Goal: Book appointment/travel/reservation

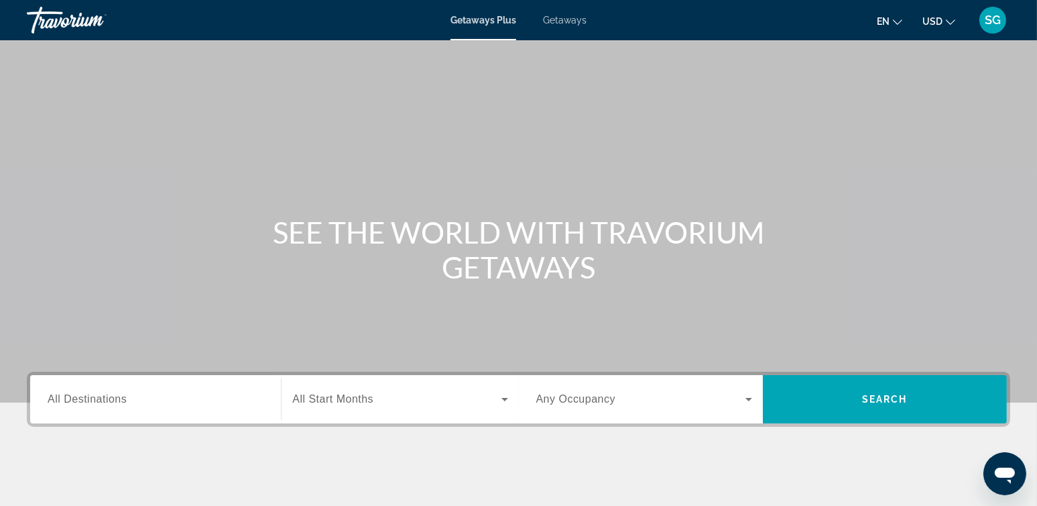
click at [96, 404] on span "All Destinations" at bounding box center [87, 398] width 79 height 11
click at [96, 404] on input "Destination All Destinations" at bounding box center [156, 400] width 216 height 16
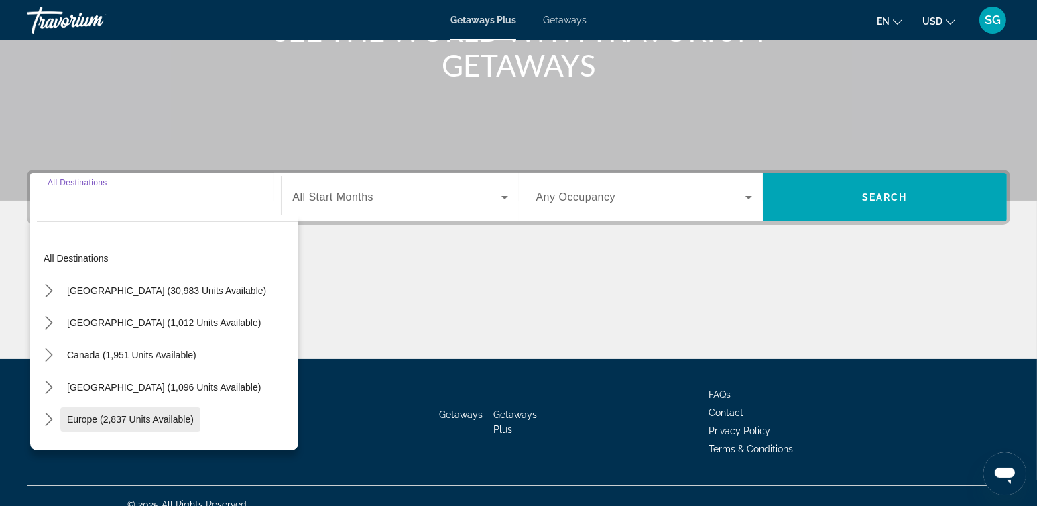
scroll to position [219, 0]
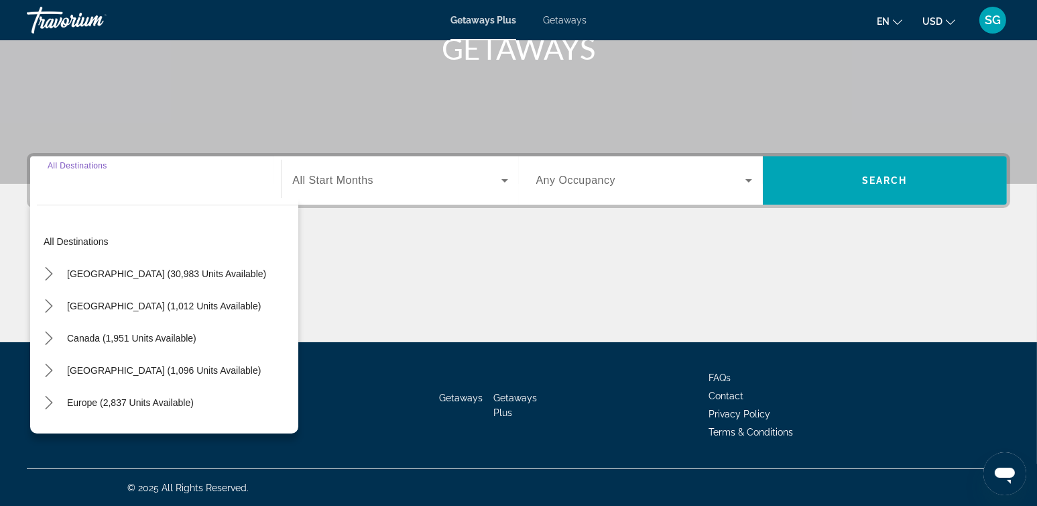
click at [166, 186] on input "Destination All Destinations" at bounding box center [156, 181] width 216 height 16
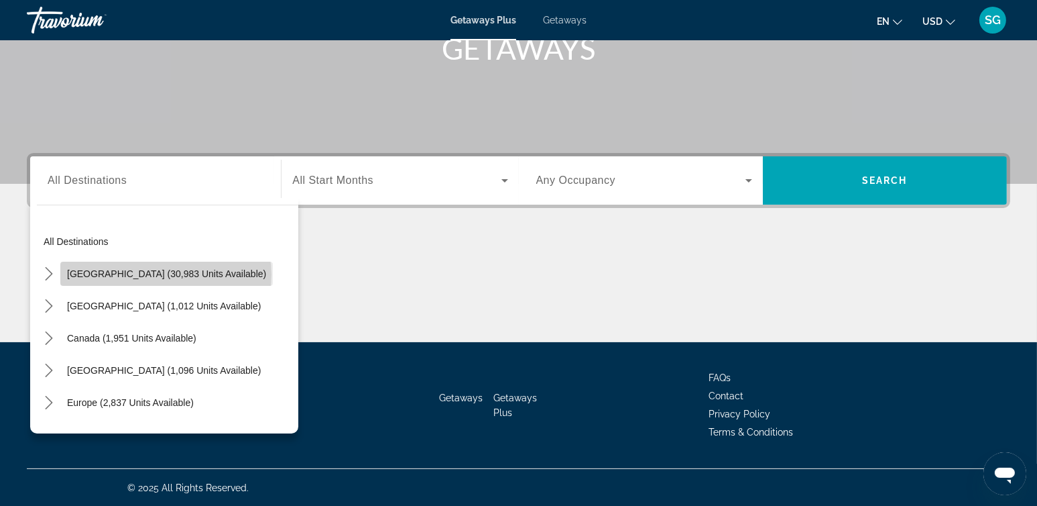
click at [166, 274] on span "[GEOGRAPHIC_DATA] (30,983 units available)" at bounding box center [166, 273] width 199 height 11
type input "**********"
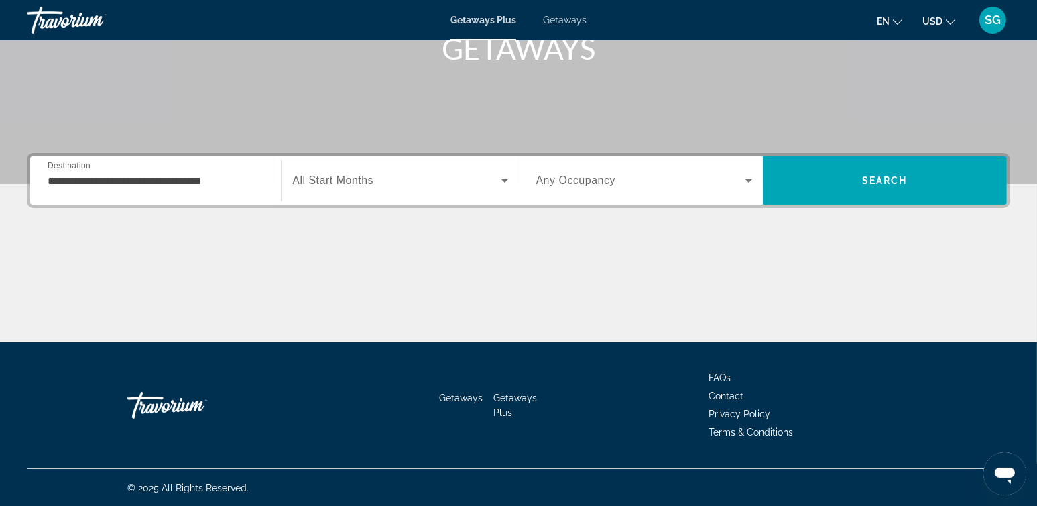
click at [371, 182] on span "All Start Months" at bounding box center [332, 179] width 81 height 11
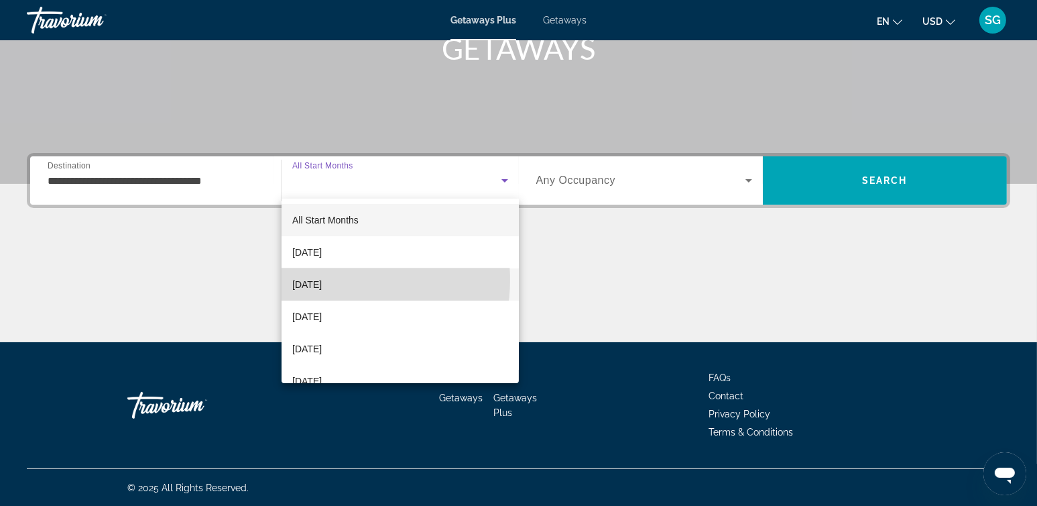
click at [322, 280] on span "[DATE]" at bounding box center [307, 284] width 30 height 16
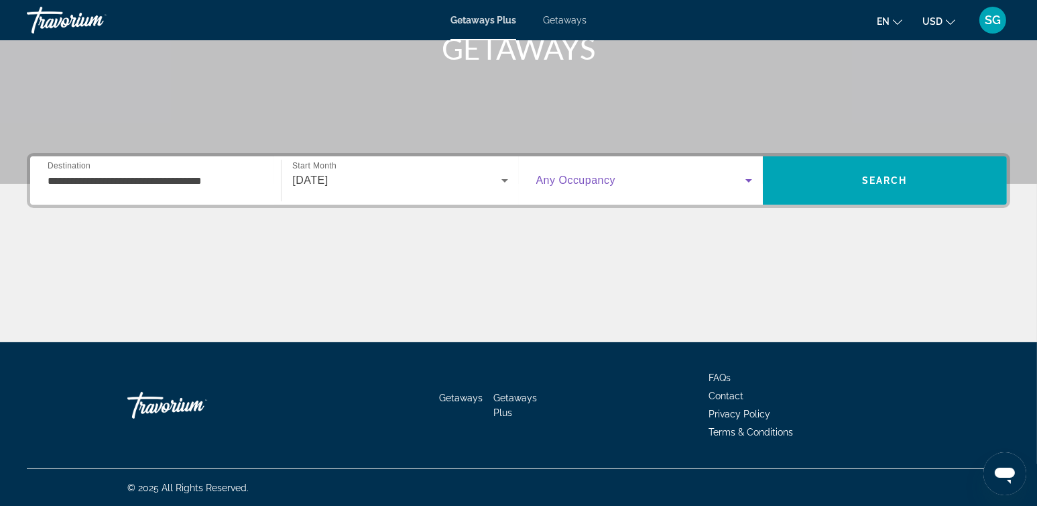
click at [618, 179] on span "Search widget" at bounding box center [640, 180] width 209 height 16
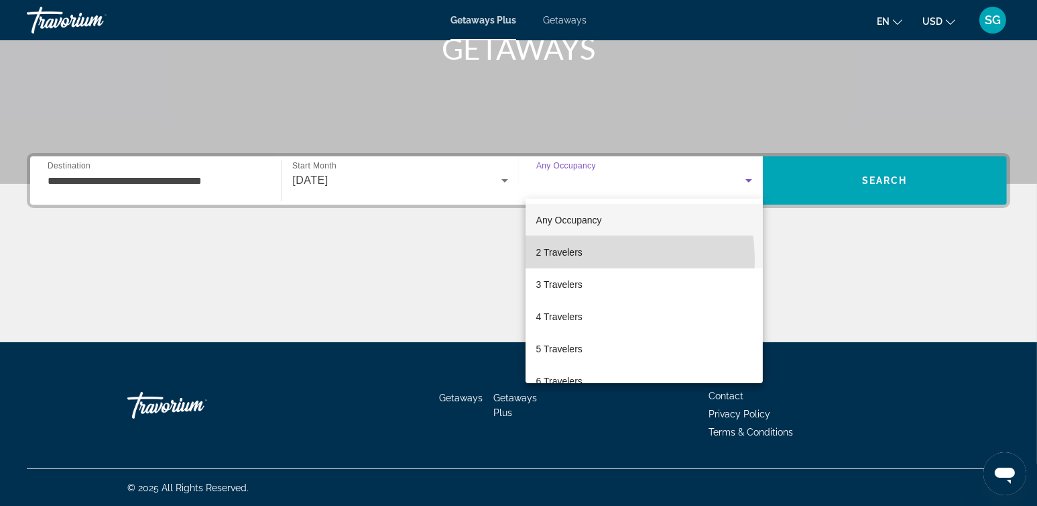
click at [570, 261] on mat-option "2 Travelers" at bounding box center [644, 252] width 237 height 32
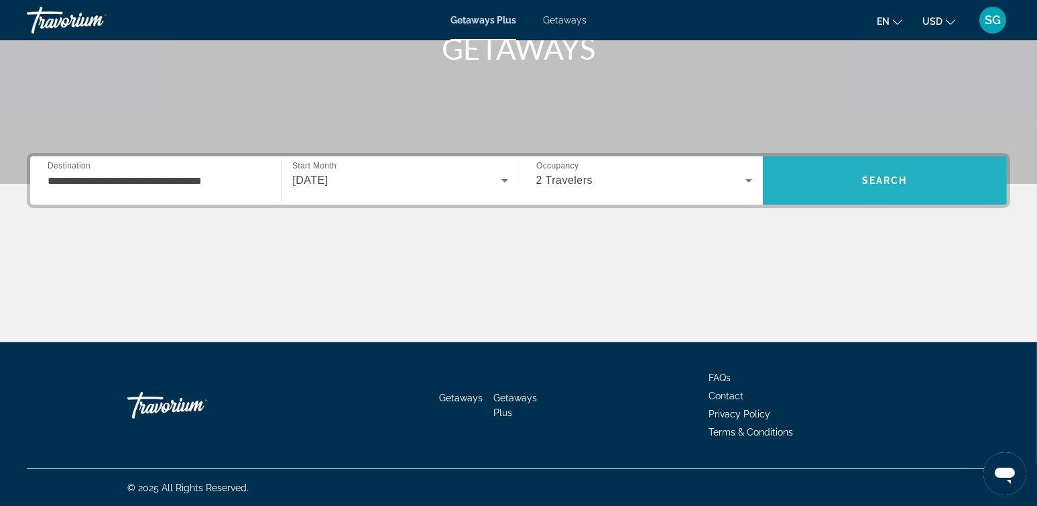
click at [851, 176] on span "Search" at bounding box center [885, 180] width 244 height 32
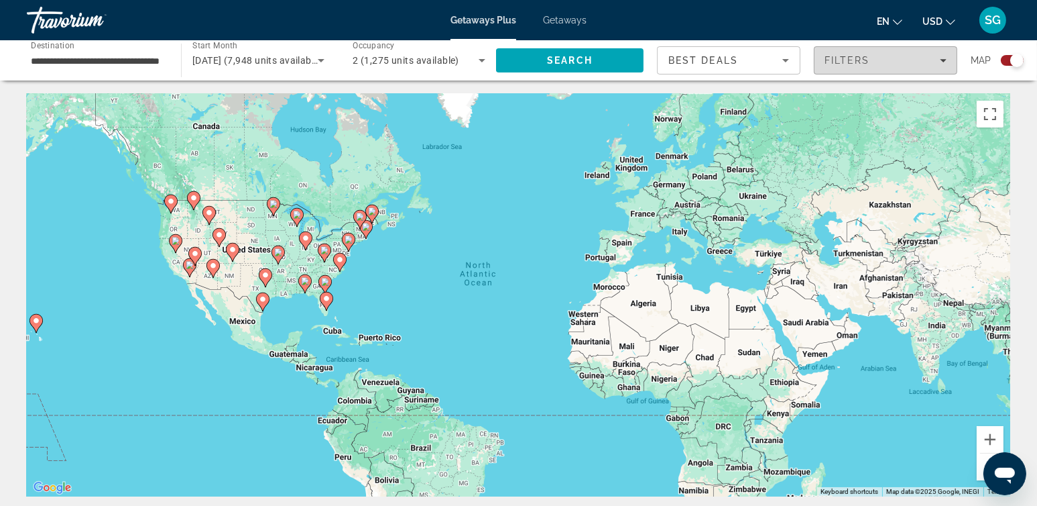
click at [941, 61] on icon "Filters" at bounding box center [943, 60] width 7 height 7
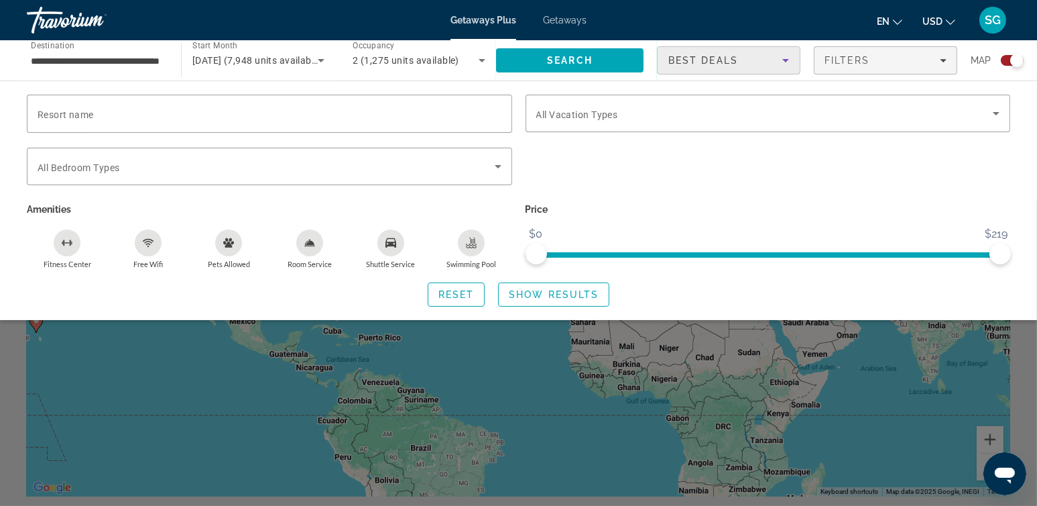
click at [790, 61] on icon "Sort by" at bounding box center [786, 60] width 16 height 16
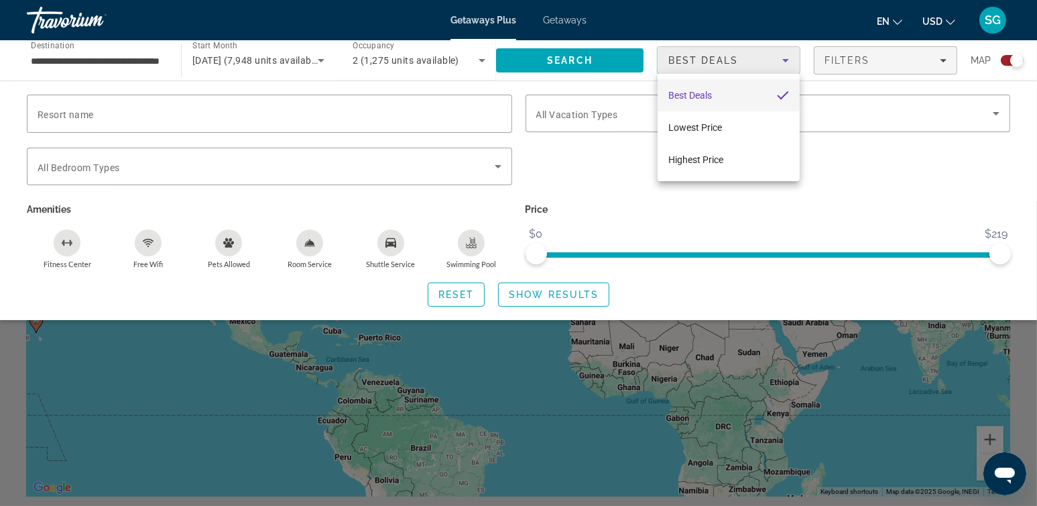
click at [790, 61] on div at bounding box center [518, 253] width 1037 height 506
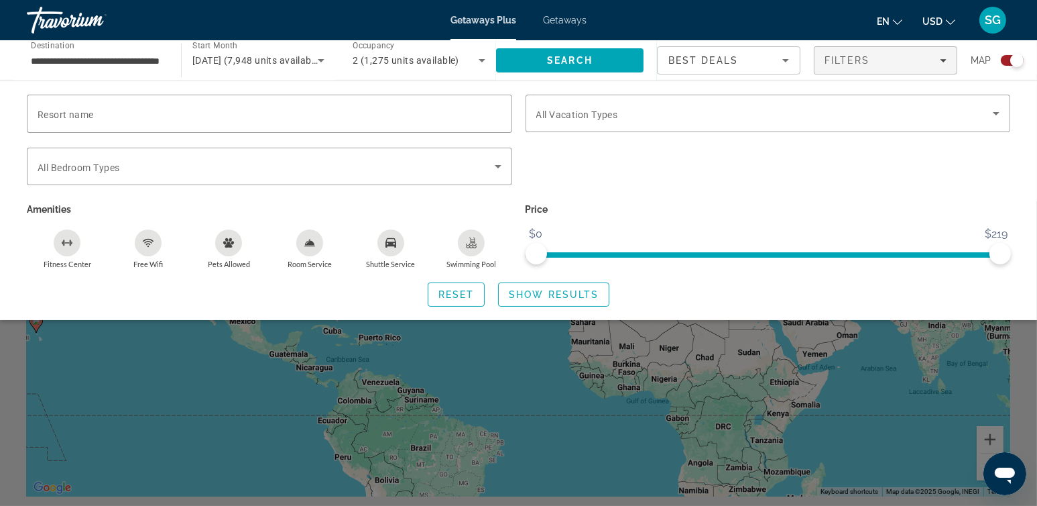
click at [573, 18] on span "Getaways" at bounding box center [565, 20] width 44 height 11
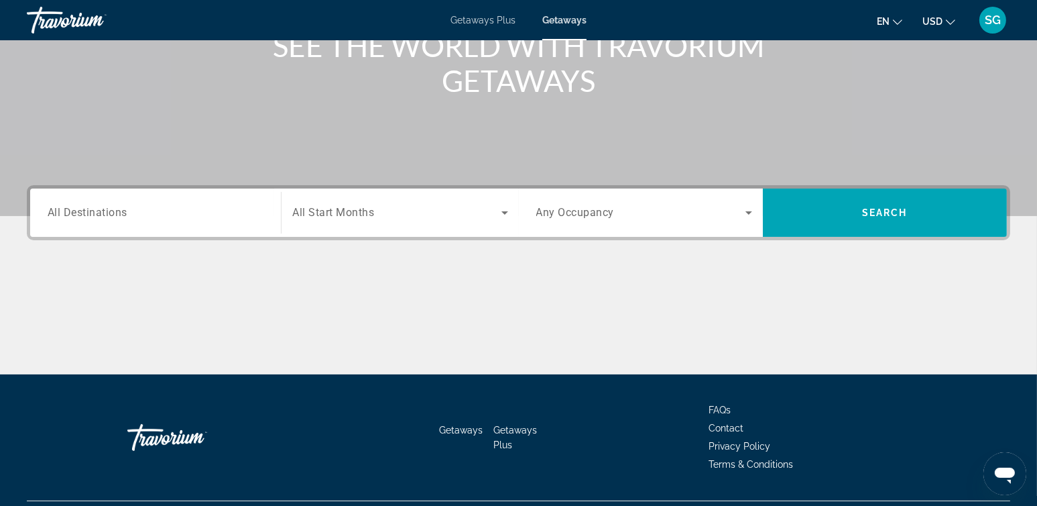
scroll to position [219, 0]
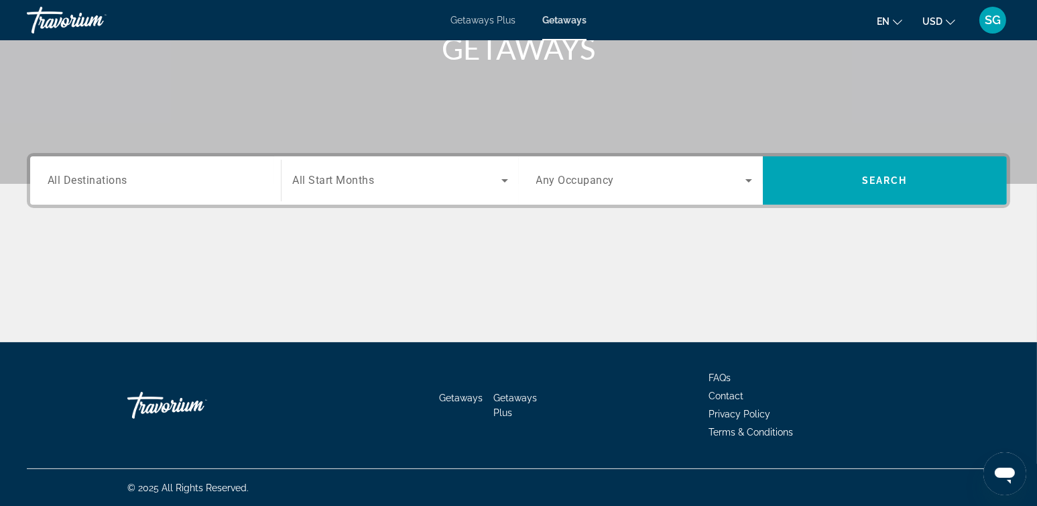
click at [185, 185] on input "Destination All Destinations" at bounding box center [156, 181] width 216 height 16
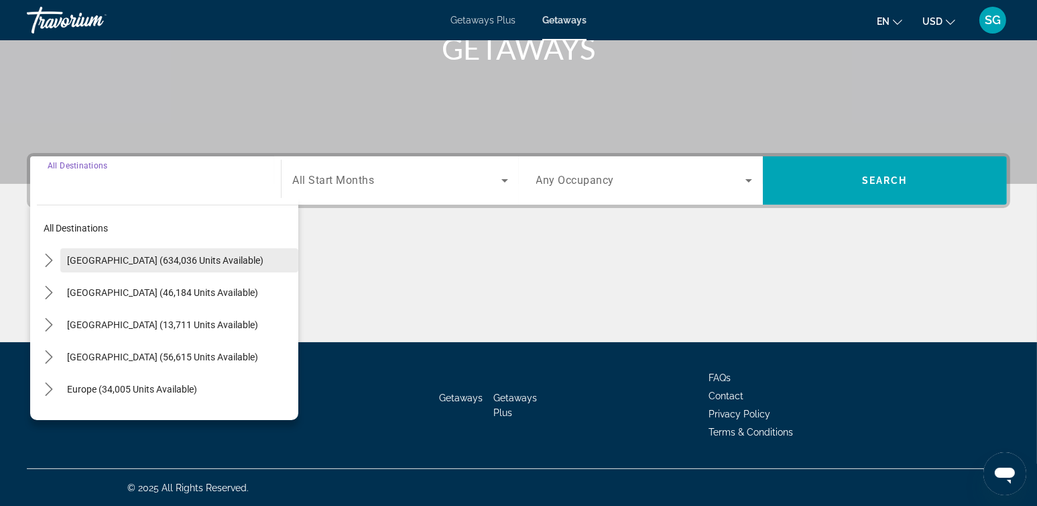
click at [157, 263] on span "[GEOGRAPHIC_DATA] (634,036 units available)" at bounding box center [165, 260] width 196 height 11
type input "**********"
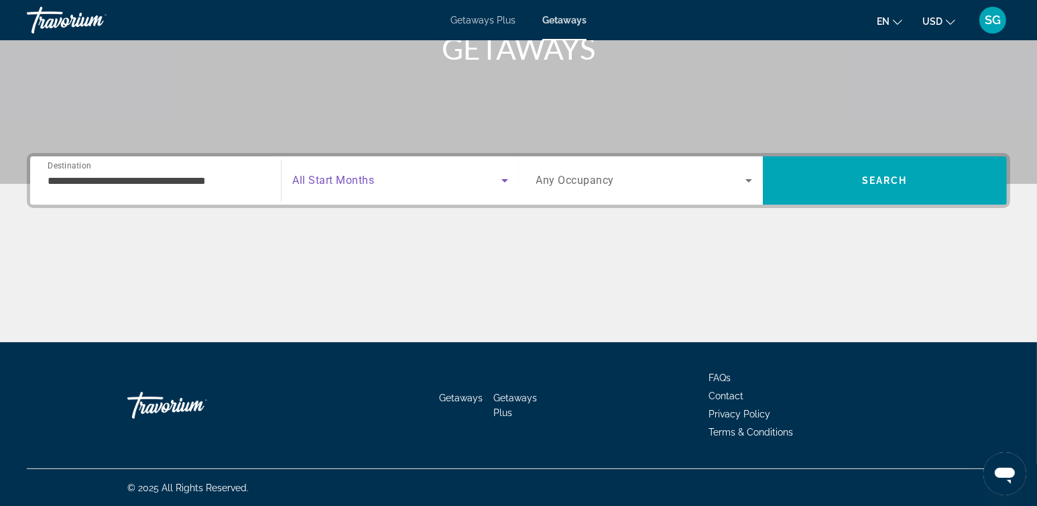
click at [369, 186] on span "Search widget" at bounding box center [396, 180] width 209 height 16
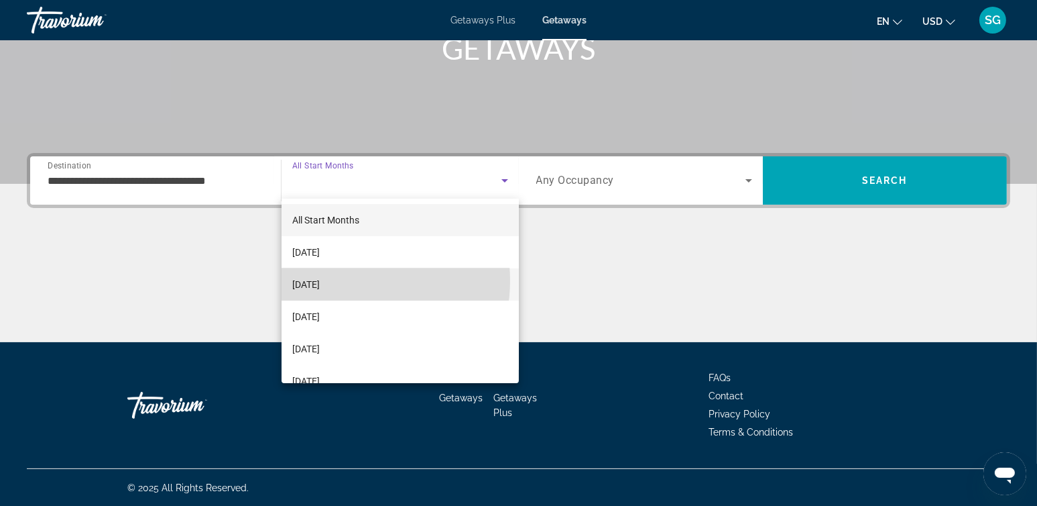
click at [320, 280] on span "[DATE]" at bounding box center [305, 284] width 27 height 16
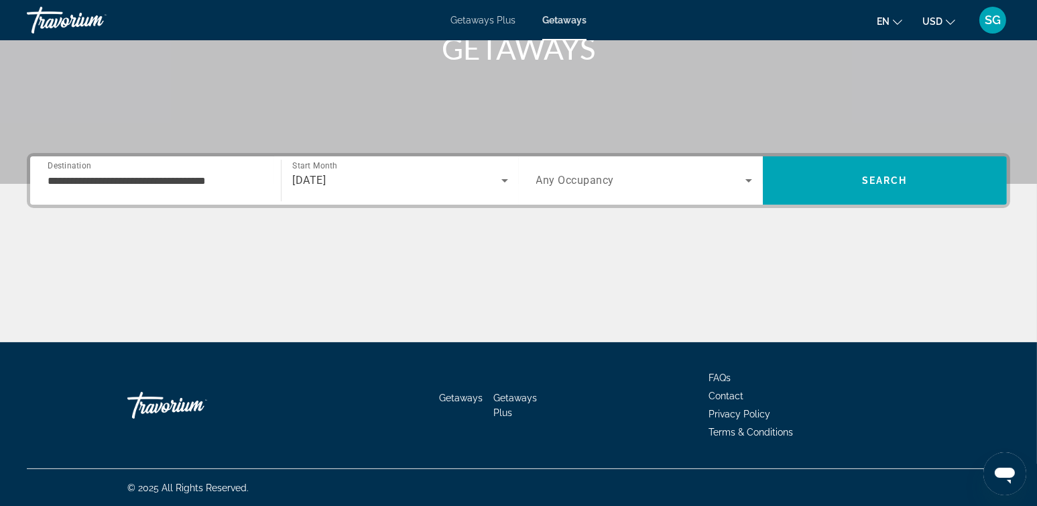
click at [597, 190] on div "Search widget" at bounding box center [644, 181] width 216 height 38
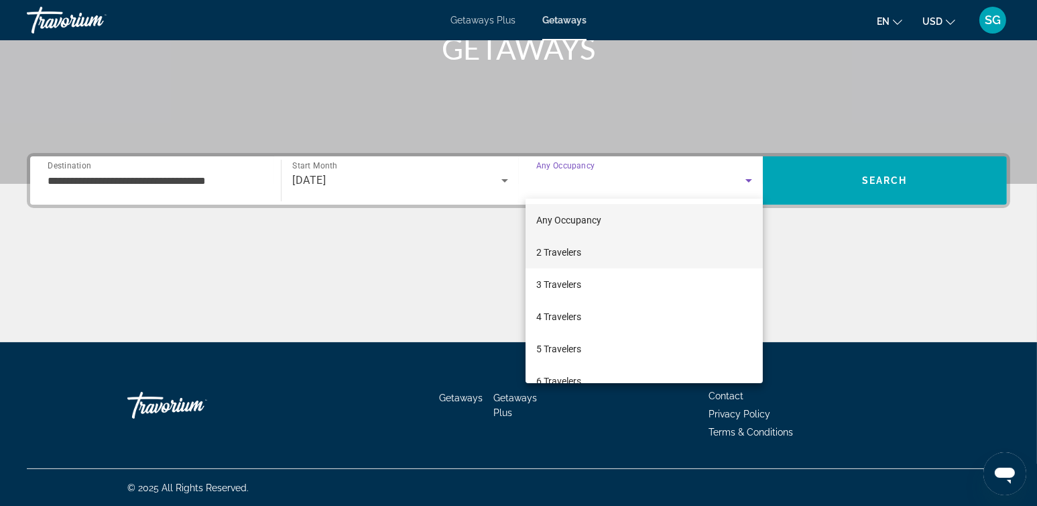
click at [569, 250] on span "2 Travelers" at bounding box center [558, 252] width 45 height 16
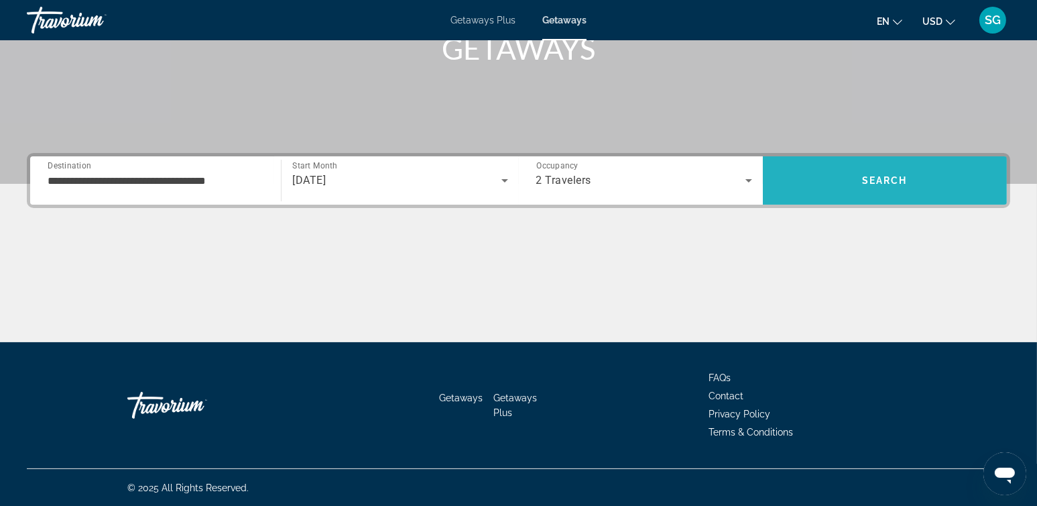
click at [866, 176] on span "Search" at bounding box center [885, 180] width 46 height 11
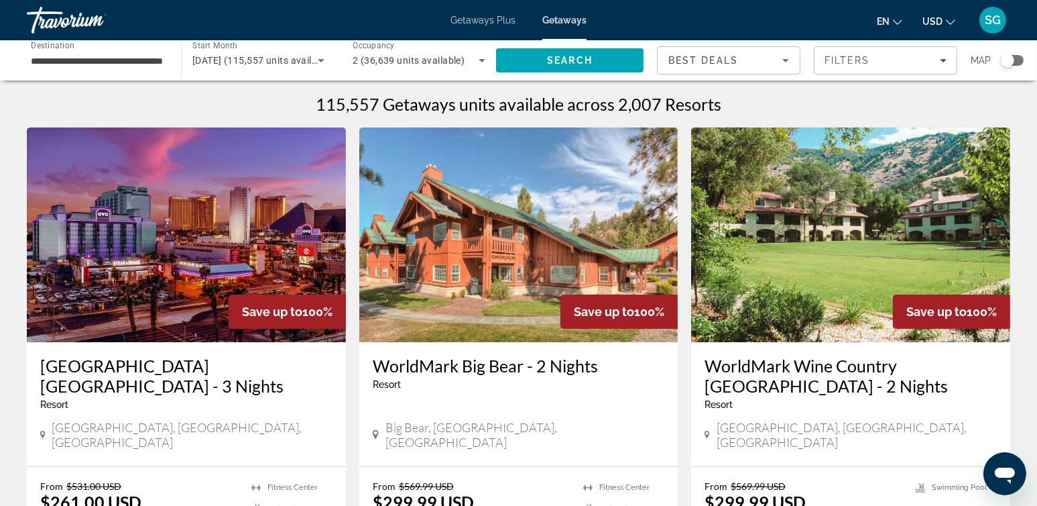
click at [1008, 60] on div "Search widget" at bounding box center [1007, 60] width 13 height 13
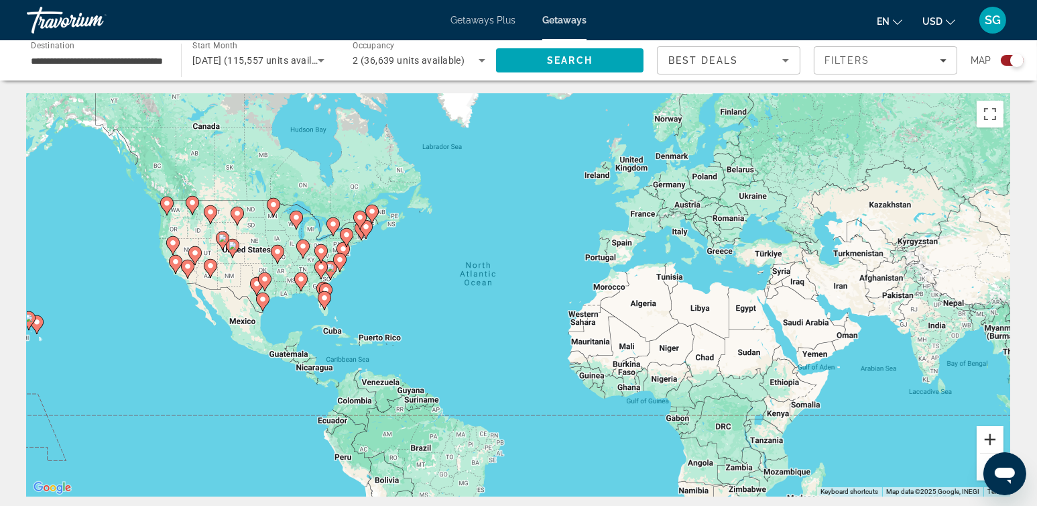
click at [990, 435] on button "Zoom in" at bounding box center [990, 439] width 27 height 27
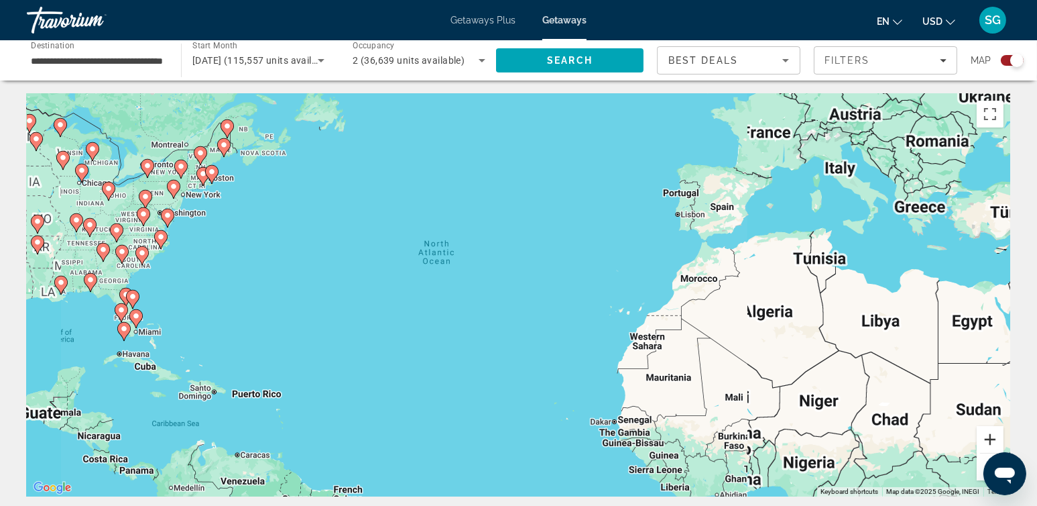
click at [990, 435] on button "Zoom in" at bounding box center [990, 439] width 27 height 27
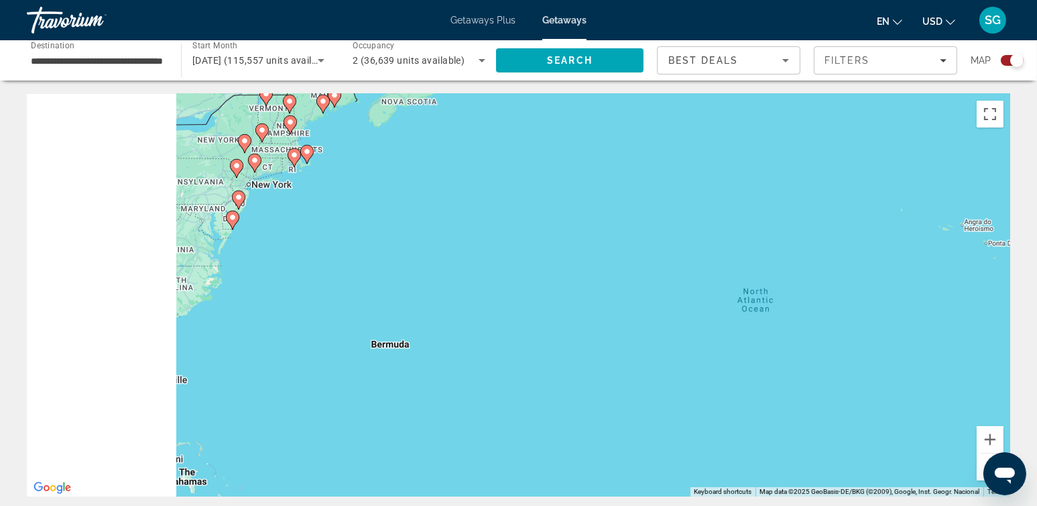
drag, startPoint x: 269, startPoint y: 253, endPoint x: 679, endPoint y: 348, distance: 421.1
click at [679, 348] on div "To activate drag with keyboard, press Alt + Enter. Once in keyboard drag state,…" at bounding box center [519, 295] width 984 height 402
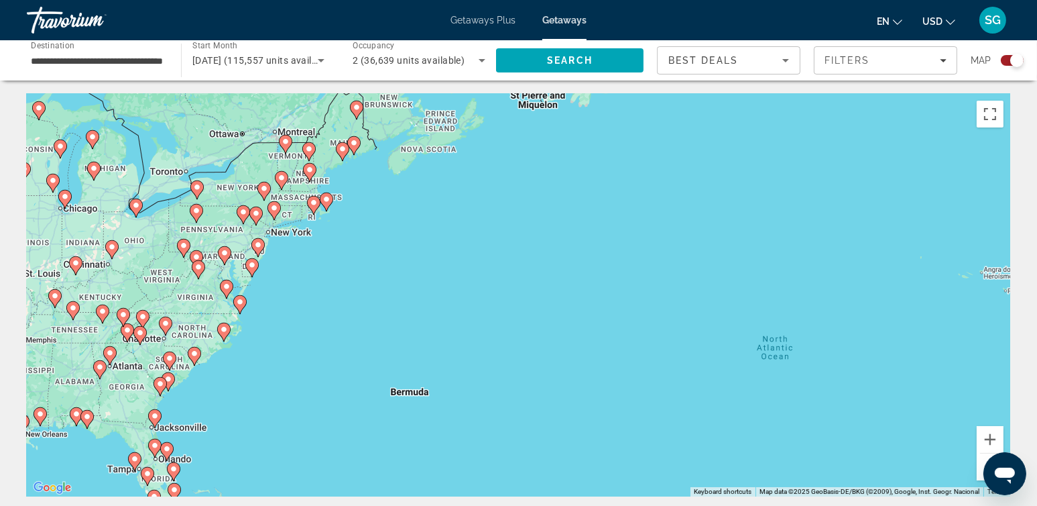
drag, startPoint x: 403, startPoint y: 256, endPoint x: 430, endPoint y: 340, distance: 88.2
click at [426, 339] on div "To activate drag with keyboard, press Alt + Enter. Once in keyboard drag state,…" at bounding box center [519, 295] width 984 height 402
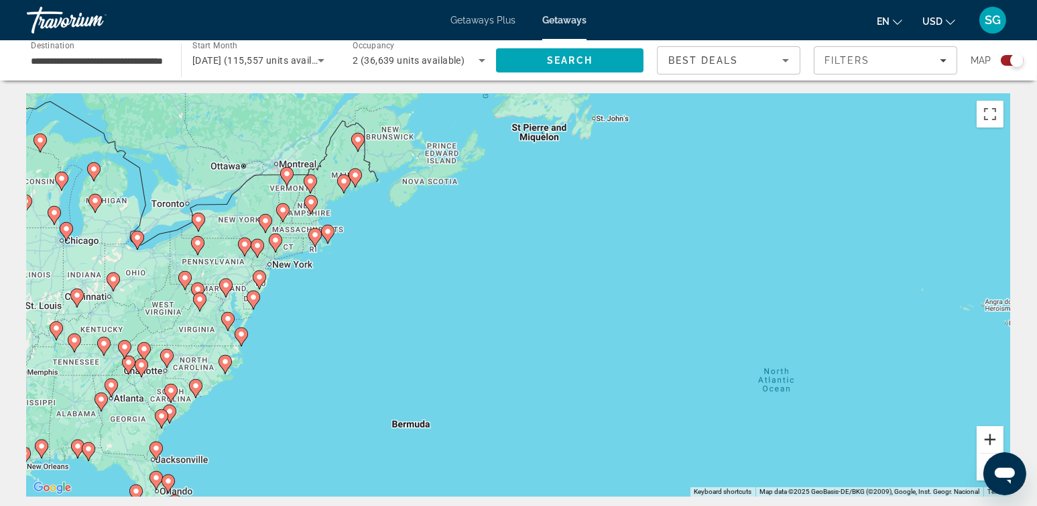
click at [991, 436] on button "Zoom in" at bounding box center [990, 439] width 27 height 27
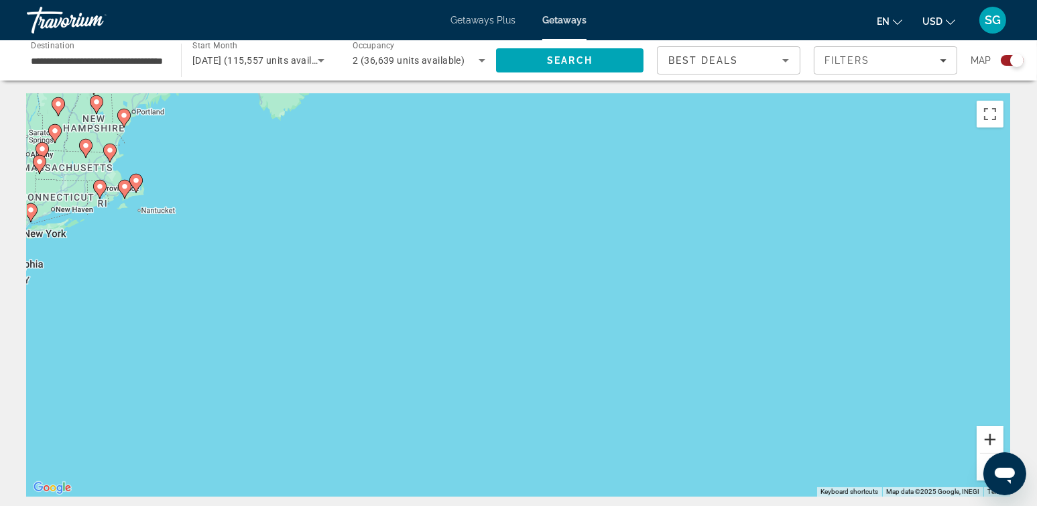
click at [991, 435] on button "Zoom in" at bounding box center [990, 439] width 27 height 27
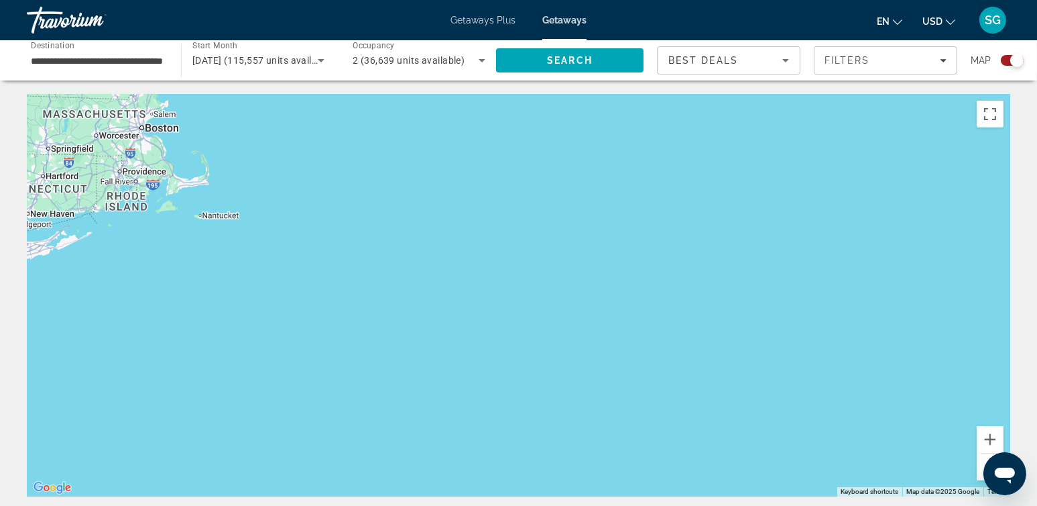
drag, startPoint x: 236, startPoint y: 221, endPoint x: 683, endPoint y: 318, distance: 457.7
click at [683, 318] on div "Main content" at bounding box center [519, 295] width 984 height 402
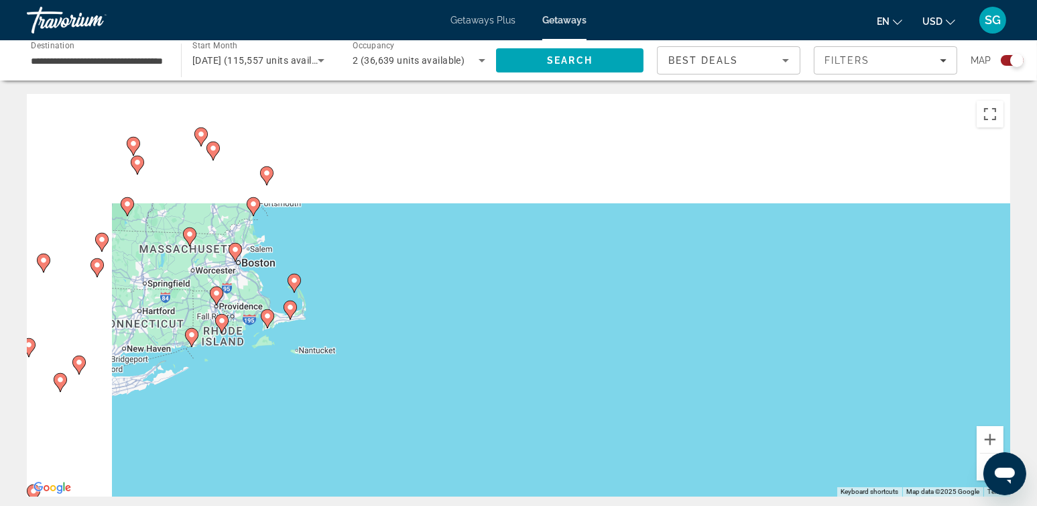
drag, startPoint x: 142, startPoint y: 192, endPoint x: 231, endPoint y: 316, distance: 153.3
click at [231, 316] on div "To activate drag with keyboard, press Alt + Enter. Once in keyboard drag state,…" at bounding box center [519, 295] width 984 height 402
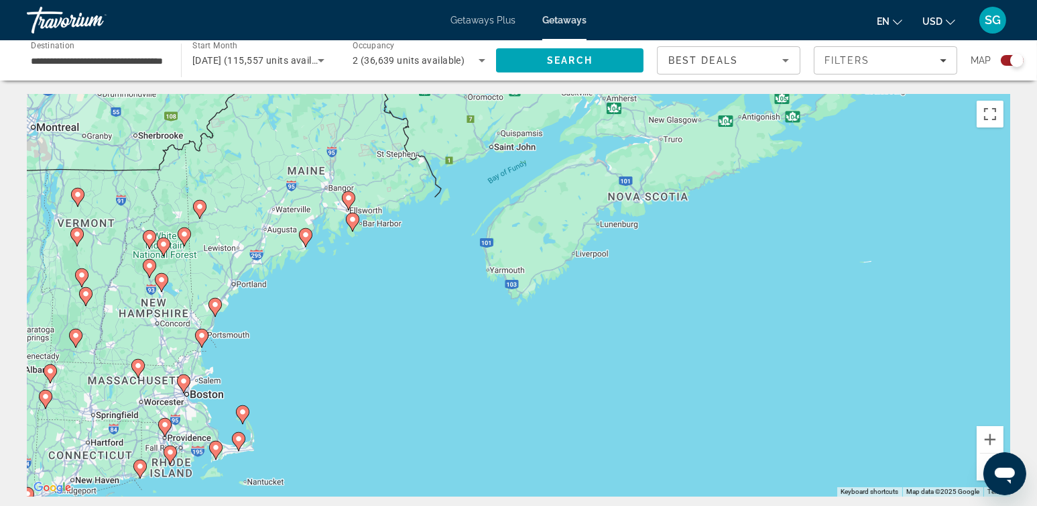
drag, startPoint x: 532, startPoint y: 288, endPoint x: 478, endPoint y: 414, distance: 137.3
click at [478, 414] on div "To activate drag with keyboard, press Alt + Enter. Once in keyboard drag state,…" at bounding box center [519, 295] width 984 height 402
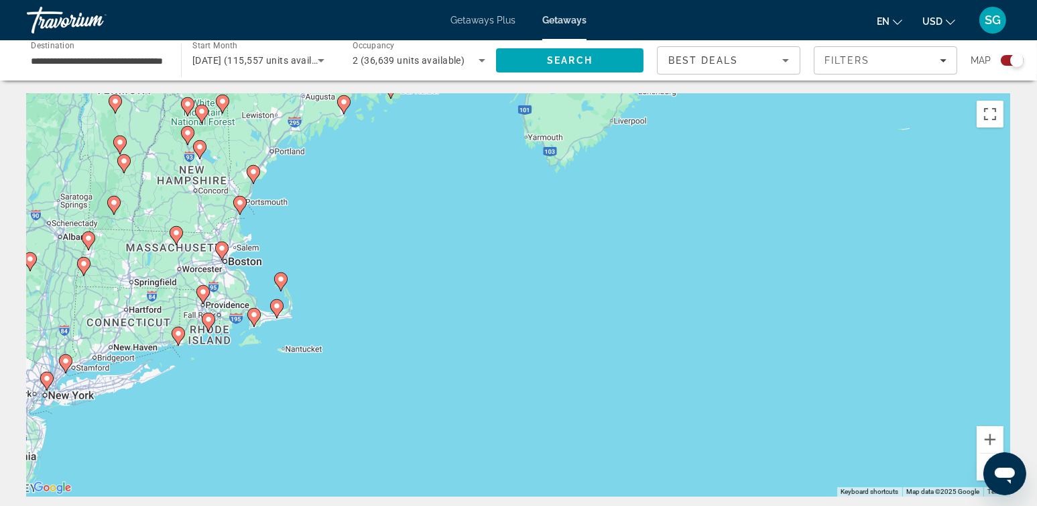
drag, startPoint x: 362, startPoint y: 416, endPoint x: 416, endPoint y: 318, distance: 111.4
click at [405, 282] on div "To activate drag with keyboard, press Alt + Enter. Once in keyboard drag state,…" at bounding box center [519, 295] width 984 height 402
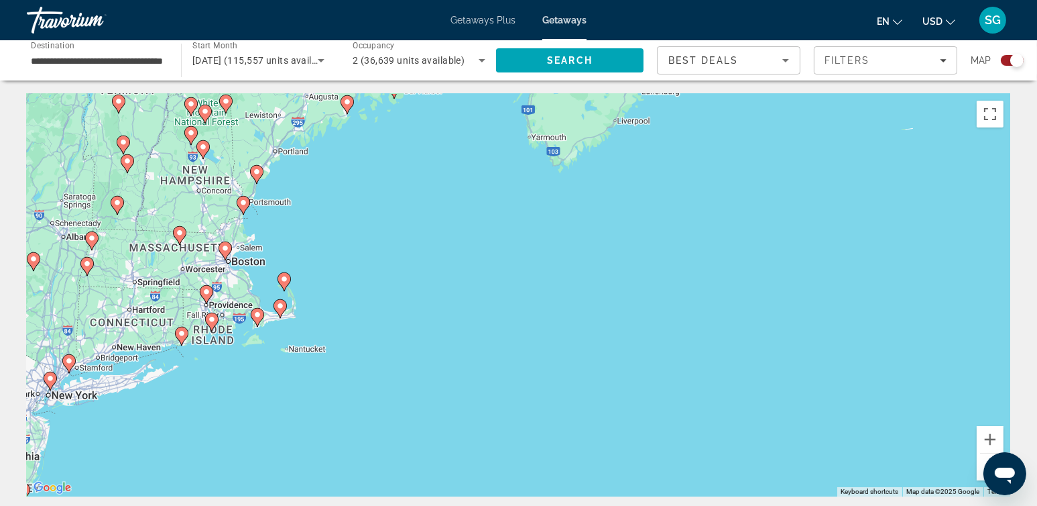
click at [180, 334] on image "Main content" at bounding box center [182, 333] width 8 height 8
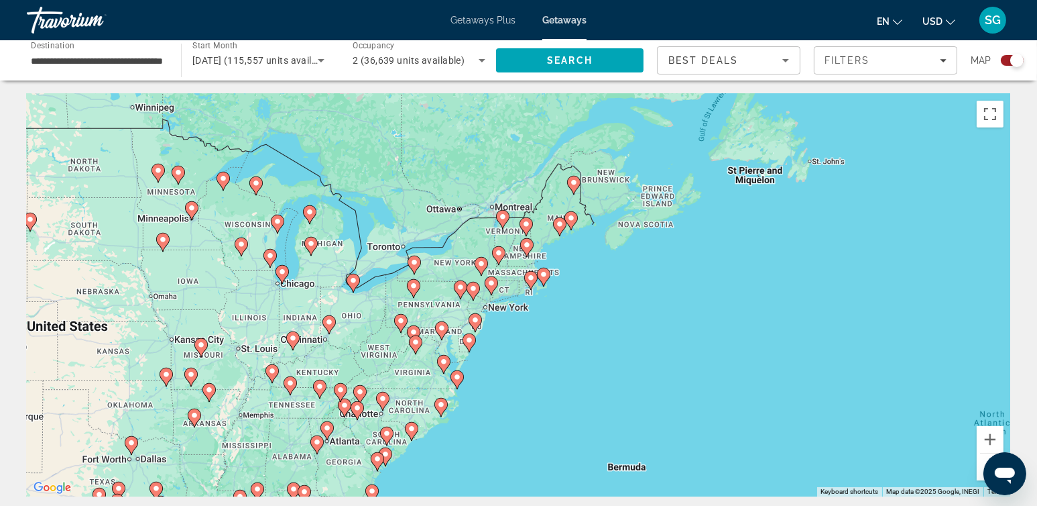
click at [504, 291] on div "To navigate, press the arrow keys. To activate drag with keyboard, press Alt + …" at bounding box center [519, 295] width 984 height 402
click at [493, 284] on image "Main content" at bounding box center [491, 283] width 8 height 8
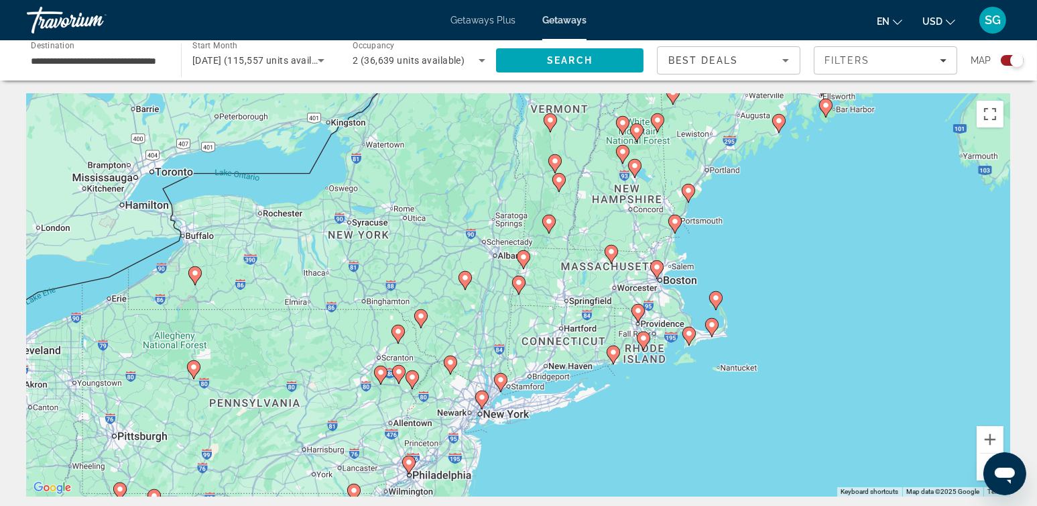
click at [614, 353] on image "Main content" at bounding box center [614, 352] width 8 height 8
type input "**********"
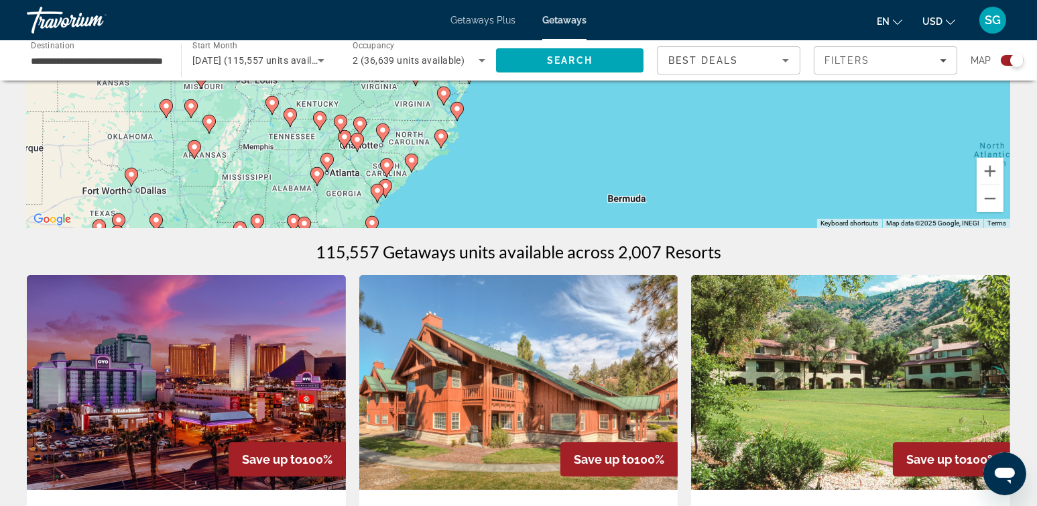
scroll to position [201, 0]
